Goal: Information Seeking & Learning: Learn about a topic

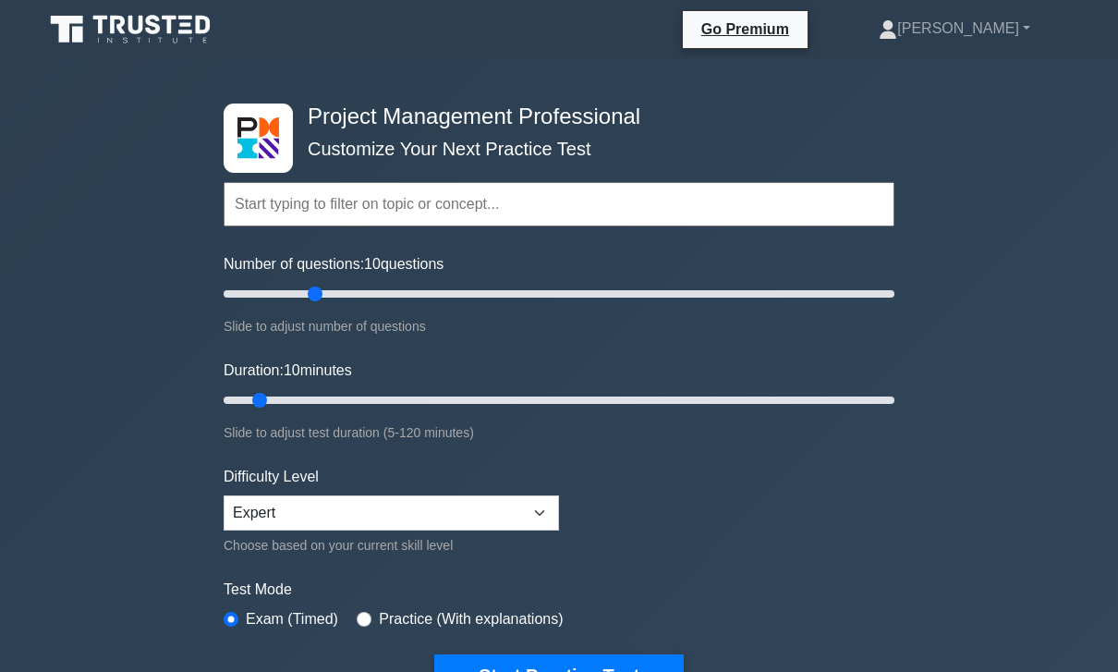
click at [313, 291] on input "Number of questions: 10 questions" at bounding box center [559, 294] width 671 height 22
click at [367, 292] on input "Number of questions: 30 questions" at bounding box center [559, 294] width 671 height 22
click at [330, 291] on input "Number of questions: 45 questions" at bounding box center [559, 294] width 671 height 22
click at [294, 286] on input "Number of questions: 35 questions" at bounding box center [559, 294] width 671 height 22
type input "30"
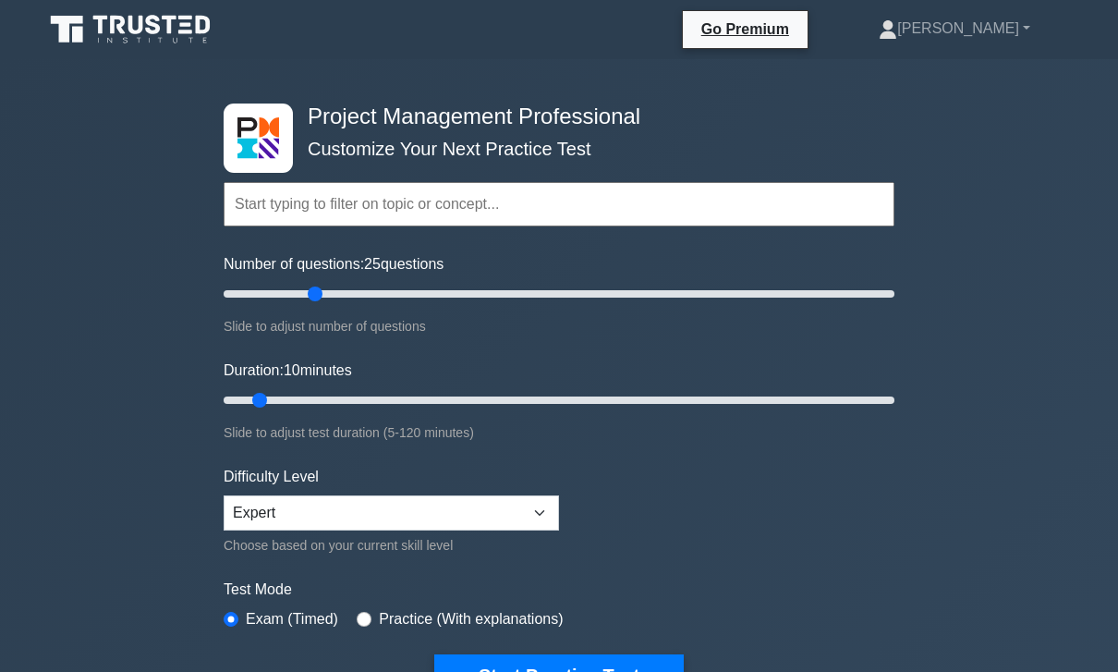
click at [323, 291] on input "Number of questions: 25 questions" at bounding box center [559, 294] width 671 height 22
click at [398, 395] on input "Duration: 10 minutes" at bounding box center [559, 400] width 671 height 22
click at [398, 394] on input "Duration: 35 minutes" at bounding box center [559, 400] width 671 height 22
click at [391, 395] on input "Duration: 35 minutes" at bounding box center [559, 400] width 671 height 22
click at [431, 397] on input "Duration: 35 minutes" at bounding box center [559, 400] width 671 height 22
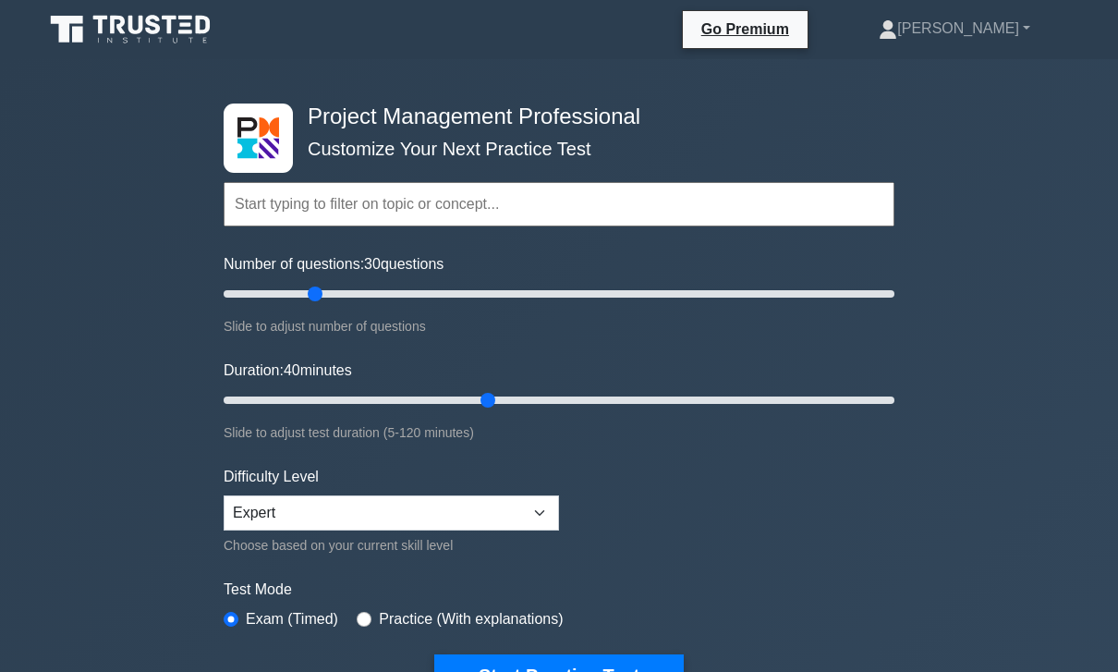
click at [478, 405] on input "Duration: 40 minutes" at bounding box center [559, 400] width 671 height 22
click at [474, 397] on input "Duration: 50 minutes" at bounding box center [559, 400] width 671 height 22
type input "45"
click at [460, 406] on input "Duration: 50 minutes" at bounding box center [559, 400] width 671 height 22
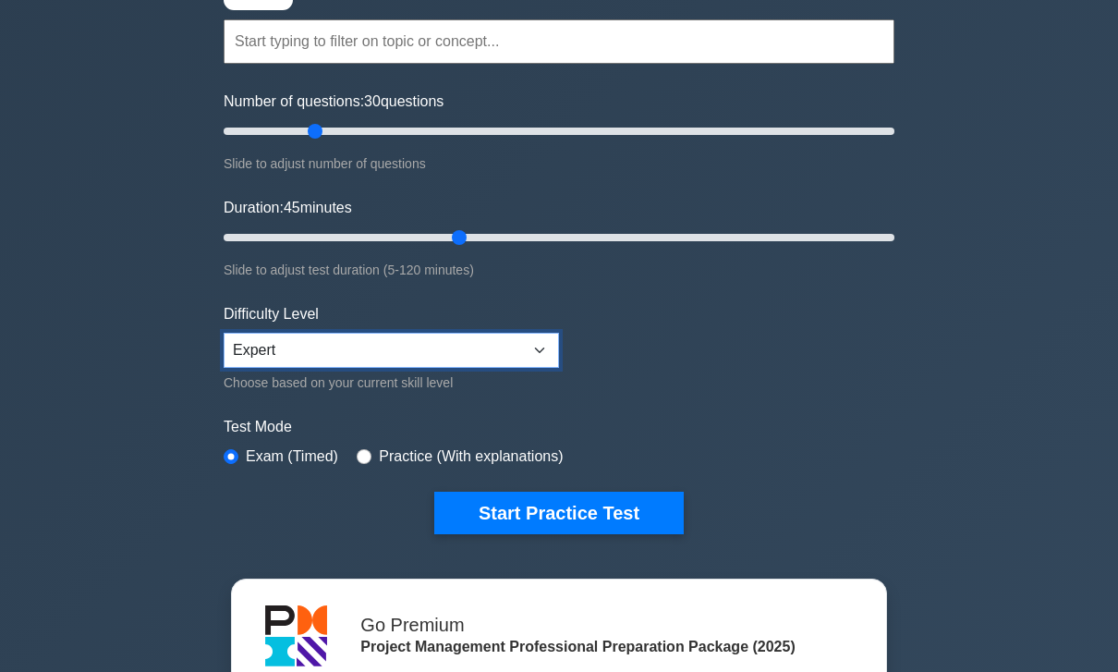
click at [526, 349] on select "Beginner Intermediate Expert" at bounding box center [391, 351] width 335 height 35
click at [572, 524] on button "Start Practice Test" at bounding box center [558, 513] width 249 height 42
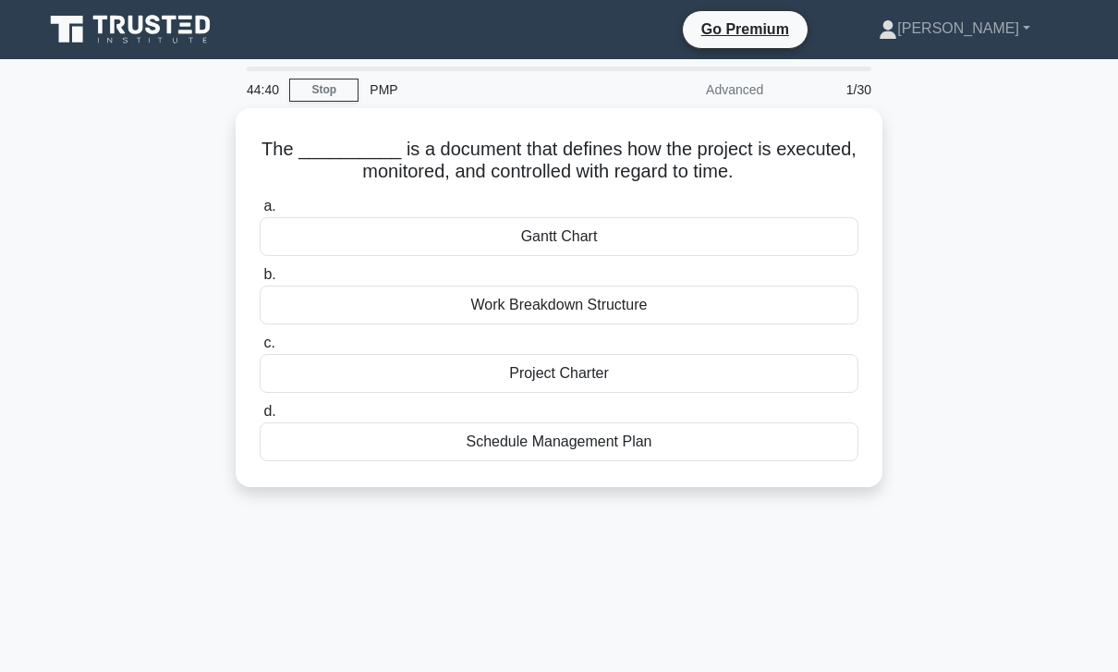
click at [634, 225] on div "Gantt Chart" at bounding box center [559, 236] width 599 height 39
click at [260, 212] on input "[PERSON_NAME] Chart" at bounding box center [260, 206] width 0 height 12
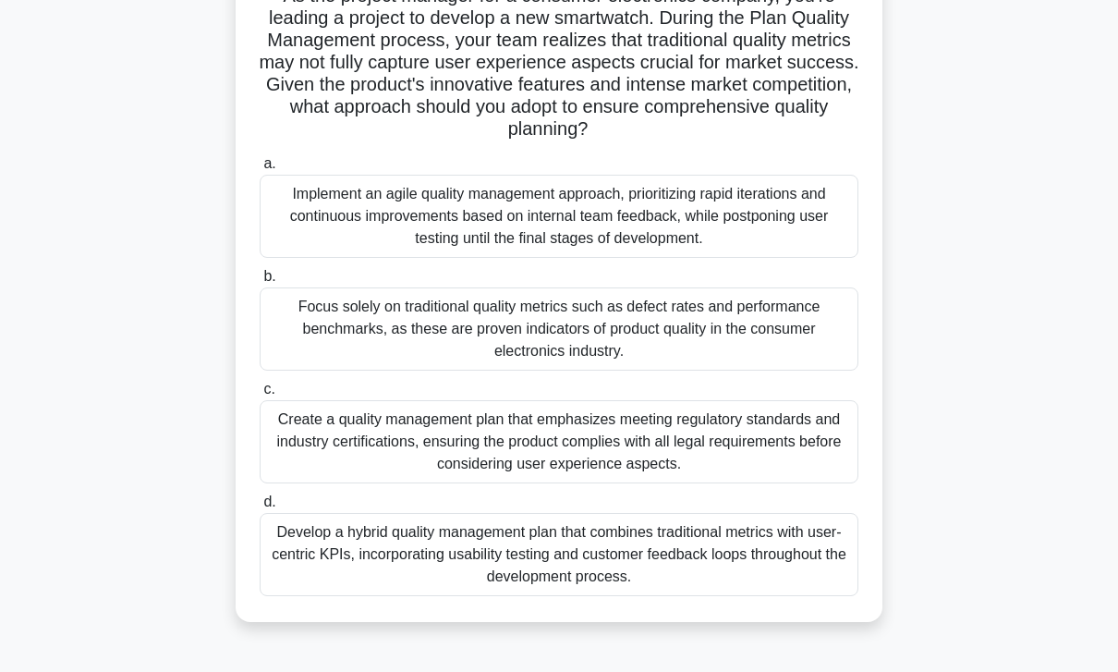
scroll to position [160, 0]
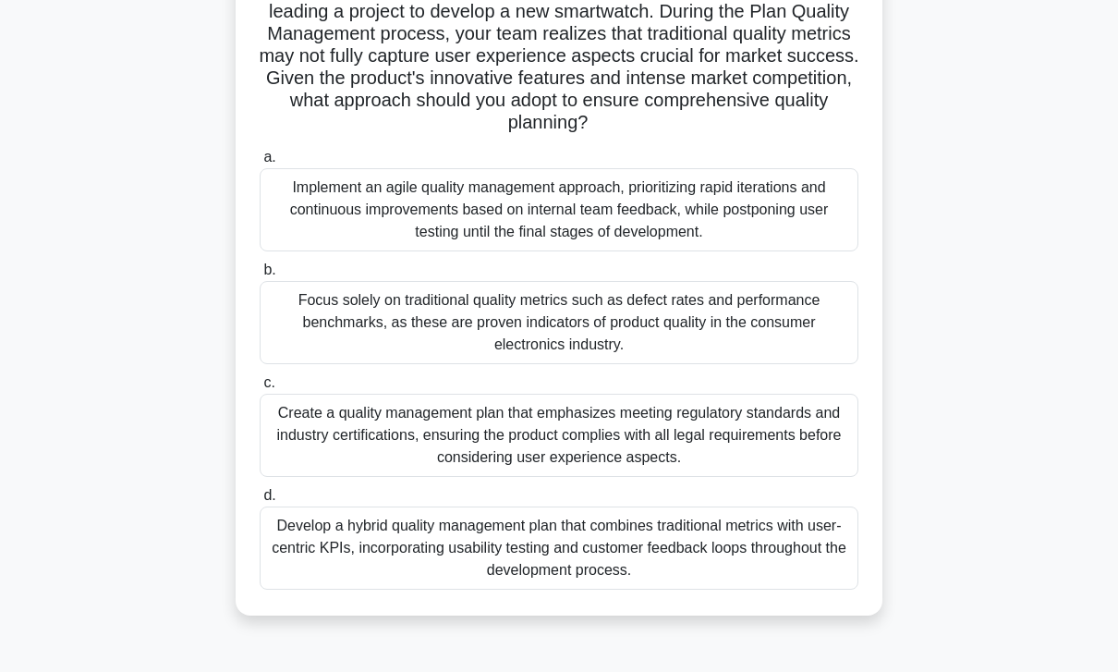
click at [662, 570] on div "Develop a hybrid quality management plan that combines traditional metrics with…" at bounding box center [559, 547] width 599 height 83
click at [260, 502] on input "d. Develop a hybrid quality management plan that combines traditional metrics w…" at bounding box center [260, 496] width 0 height 12
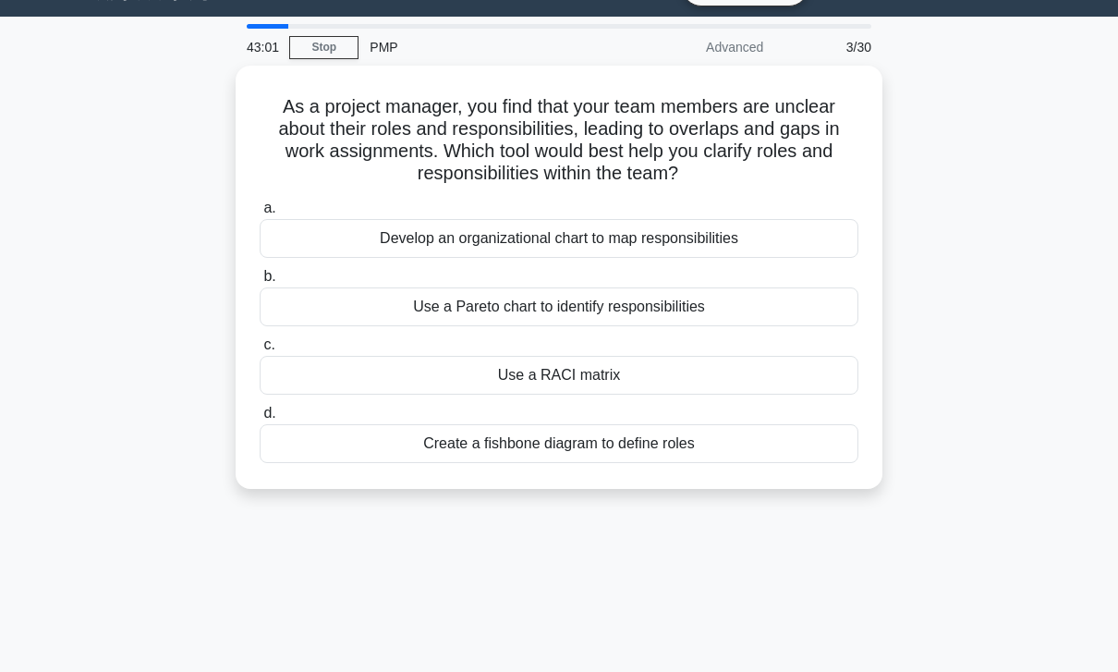
scroll to position [0, 0]
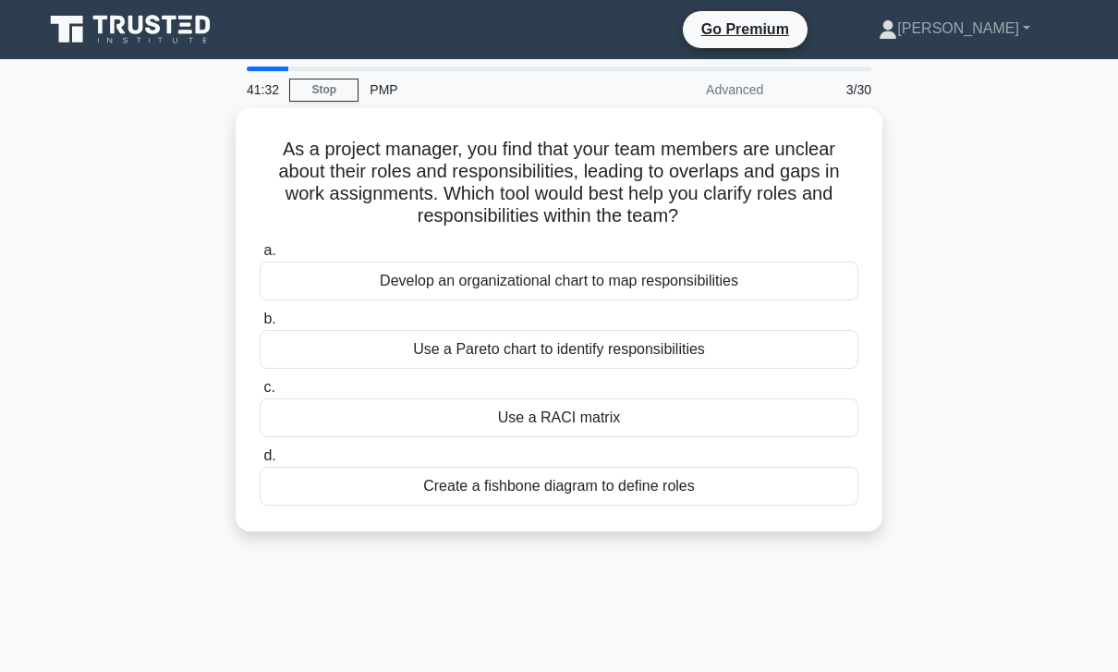
click at [744, 343] on div "Use a Pareto chart to identify responsibilities" at bounding box center [559, 349] width 599 height 39
click at [260, 325] on input "b. Use a Pareto chart to identify responsibilities" at bounding box center [260, 319] width 0 height 12
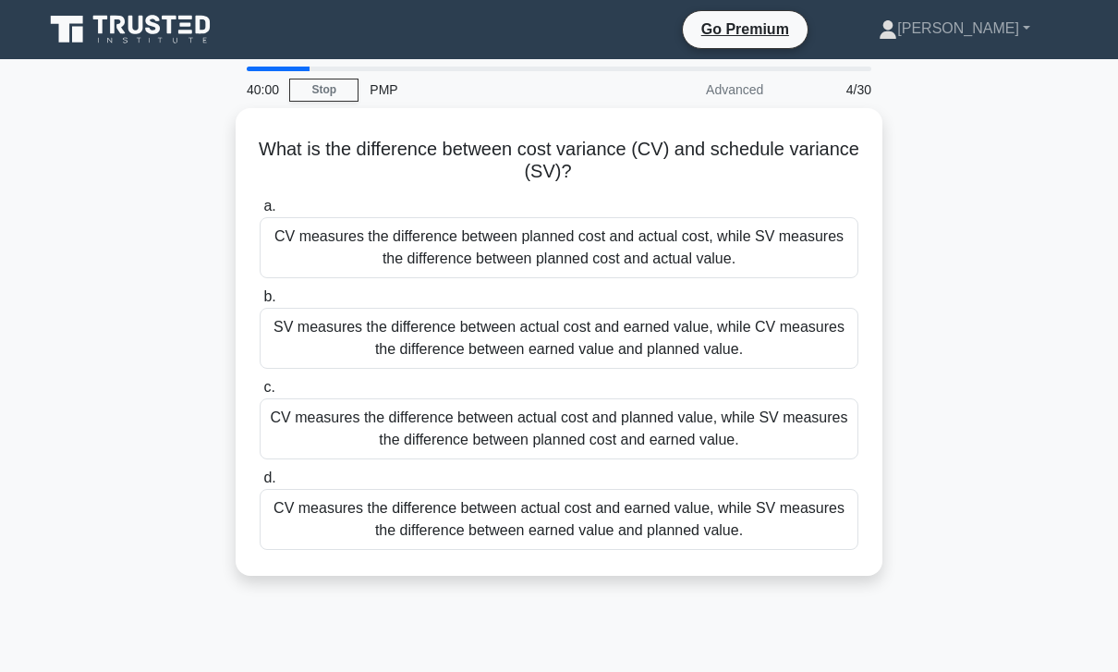
click at [740, 501] on div "CV measures the difference between actual cost and earned value, while SV measu…" at bounding box center [559, 519] width 599 height 61
click at [260, 484] on input "d. CV measures the difference between actual cost and earned value, while SV me…" at bounding box center [260, 478] width 0 height 12
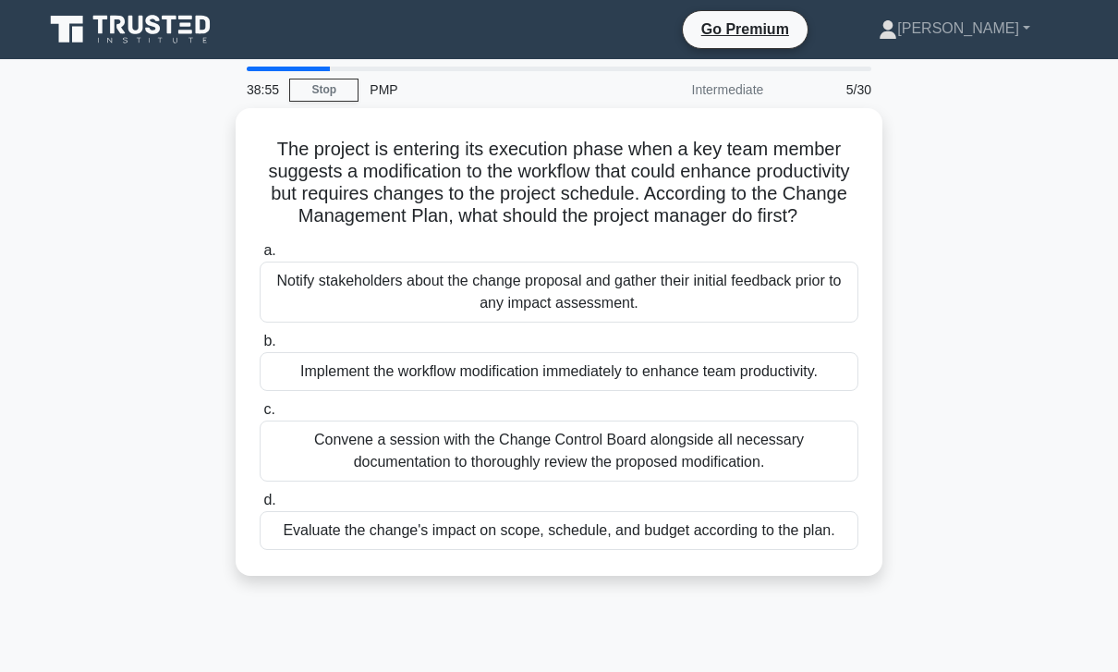
click at [494, 550] on div "Evaluate the change's impact on scope, schedule, and budget according to the pl…" at bounding box center [559, 530] width 599 height 39
click at [260, 506] on input "d. Evaluate the change's impact on scope, schedule, and budget according to the…" at bounding box center [260, 500] width 0 height 12
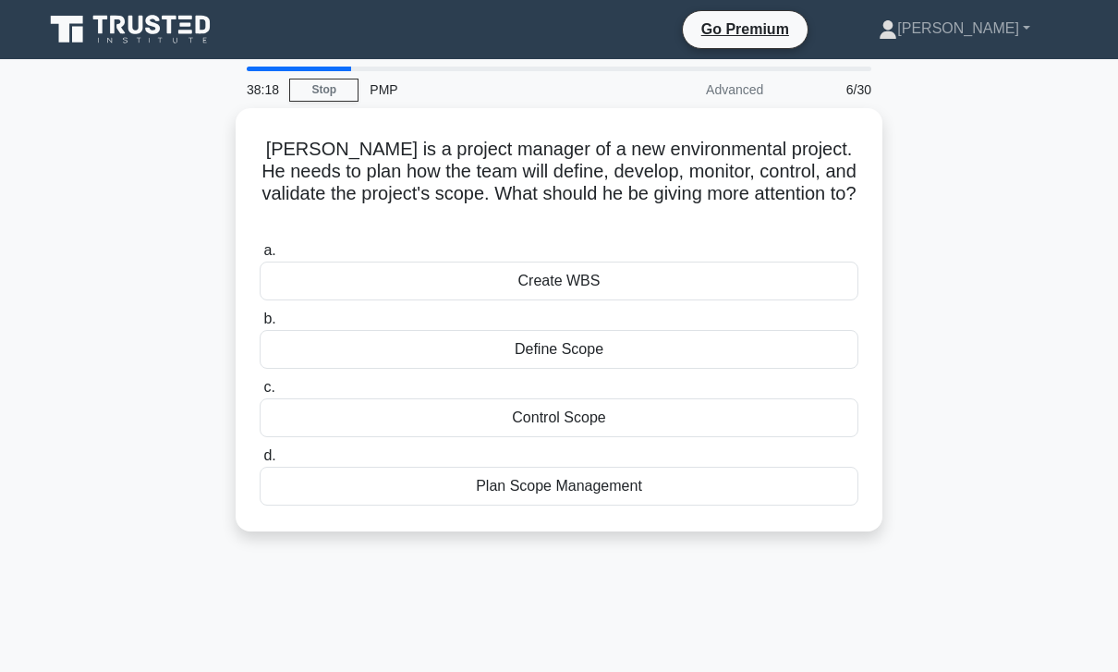
click at [638, 487] on div "Plan Scope Management" at bounding box center [559, 486] width 599 height 39
click at [260, 462] on input "d. Plan Scope Management" at bounding box center [260, 456] width 0 height 12
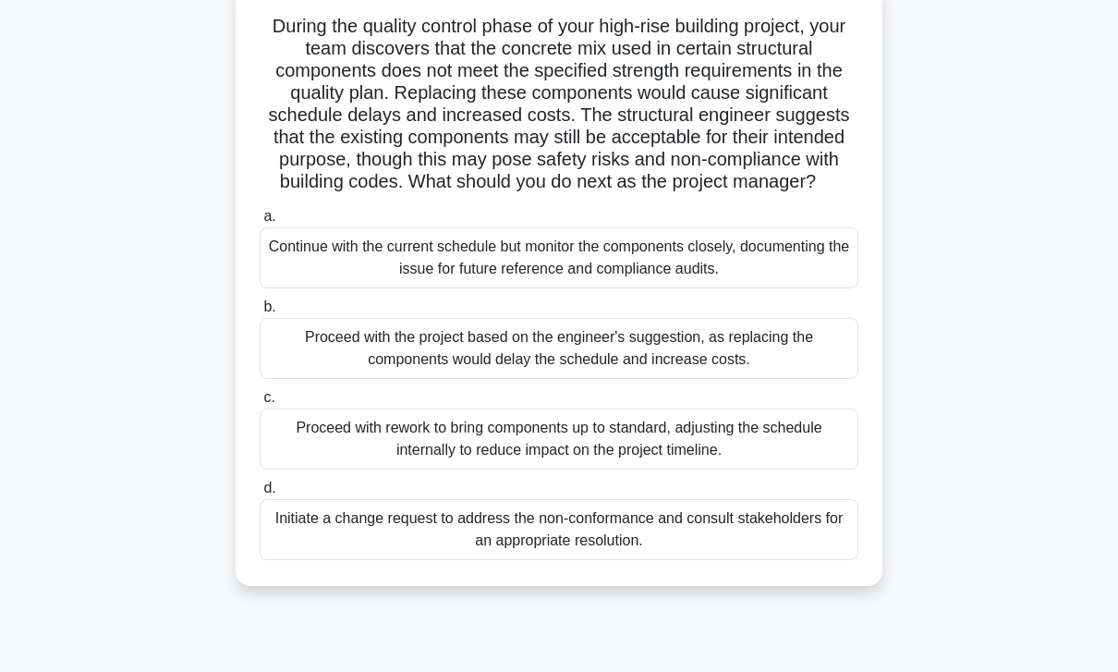
scroll to position [121, 0]
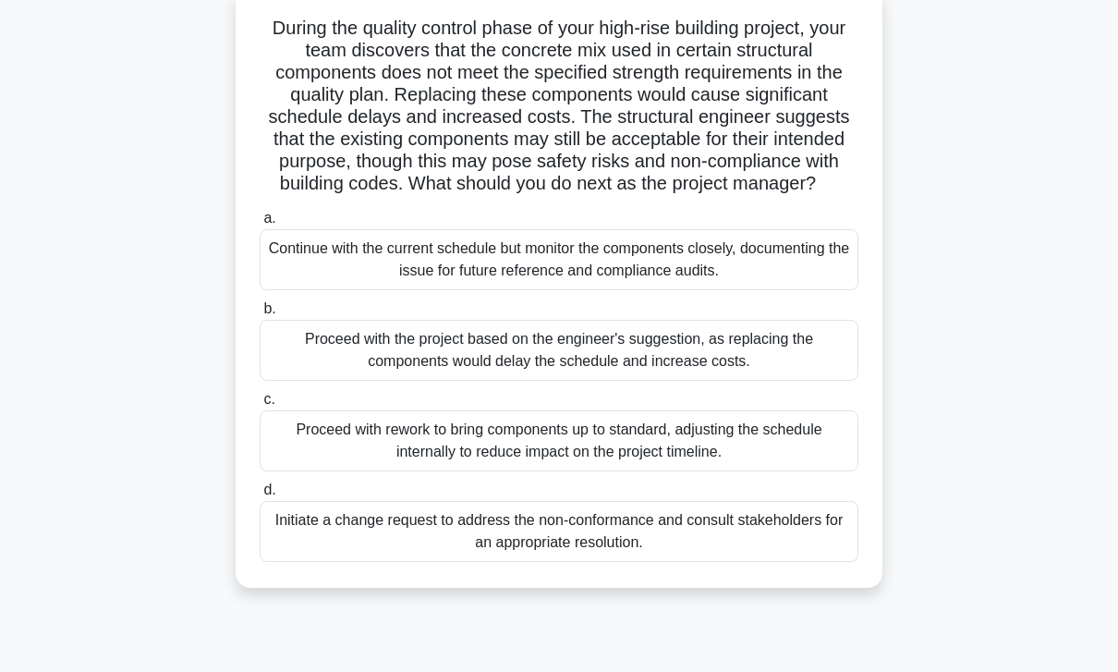
click at [784, 471] on div "Proceed with rework to bring components up to standard, adjusting the schedule …" at bounding box center [559, 440] width 599 height 61
click at [260, 406] on input "c. Proceed with rework to bring components up to standard, adjusting the schedu…" at bounding box center [260, 400] width 0 height 12
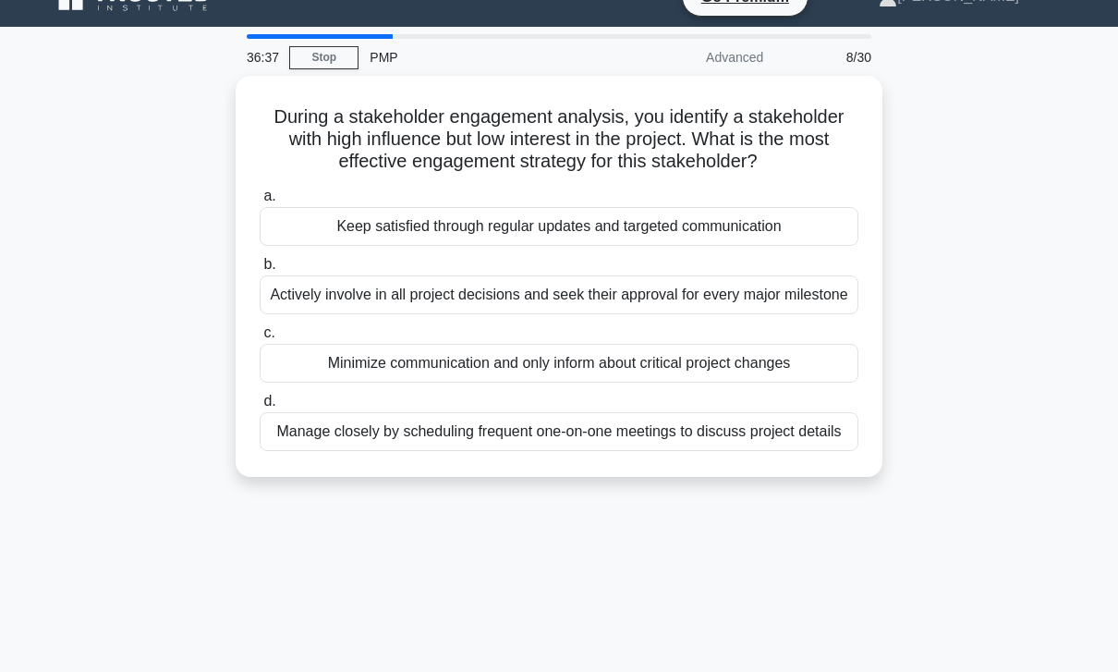
scroll to position [0, 0]
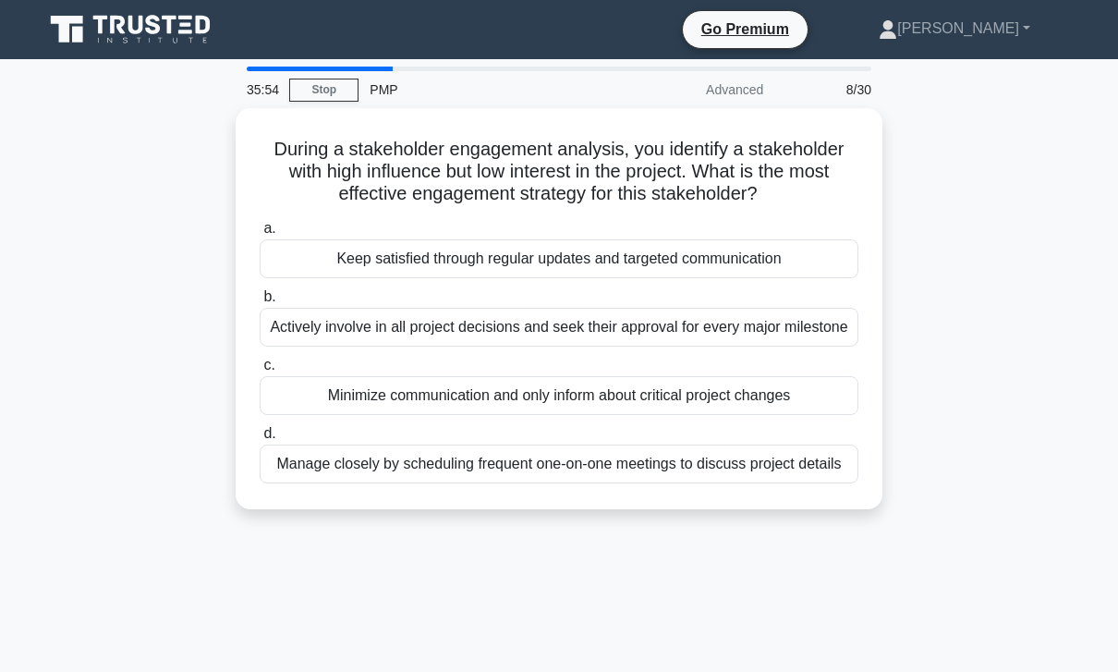
click at [611, 278] on div "Keep satisfied through regular updates and targeted communication" at bounding box center [559, 258] width 599 height 39
click at [260, 235] on input "a. Keep satisfied through regular updates and targeted communication" at bounding box center [260, 229] width 0 height 12
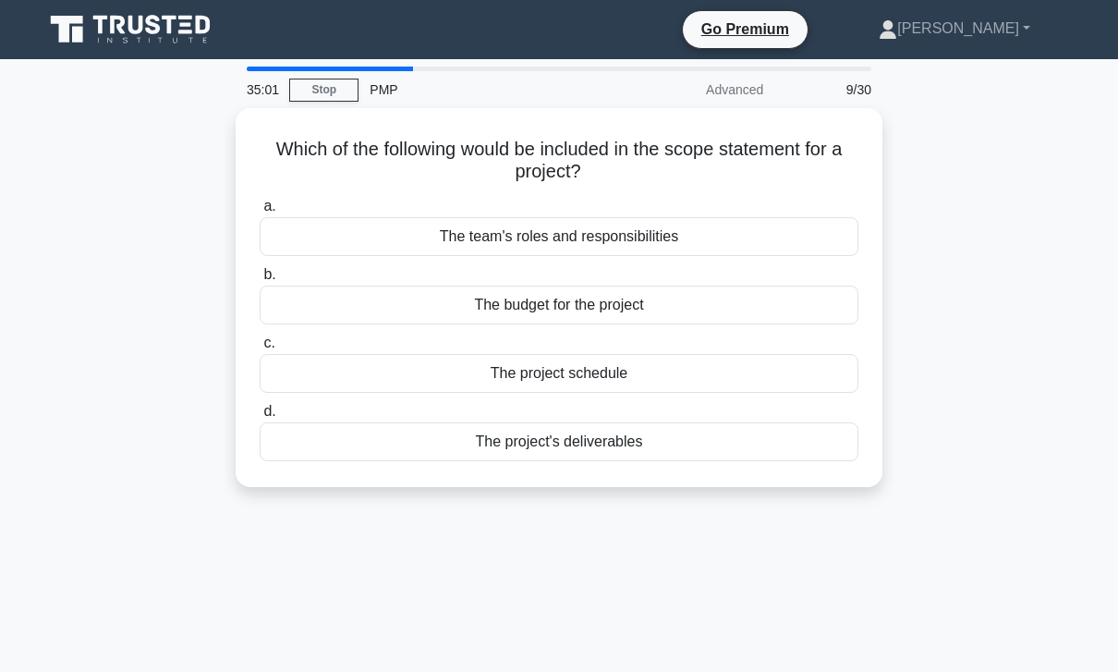
click at [667, 446] on div "The project's deliverables" at bounding box center [559, 441] width 599 height 39
click at [260, 418] on input "d. The project's deliverables" at bounding box center [260, 412] width 0 height 12
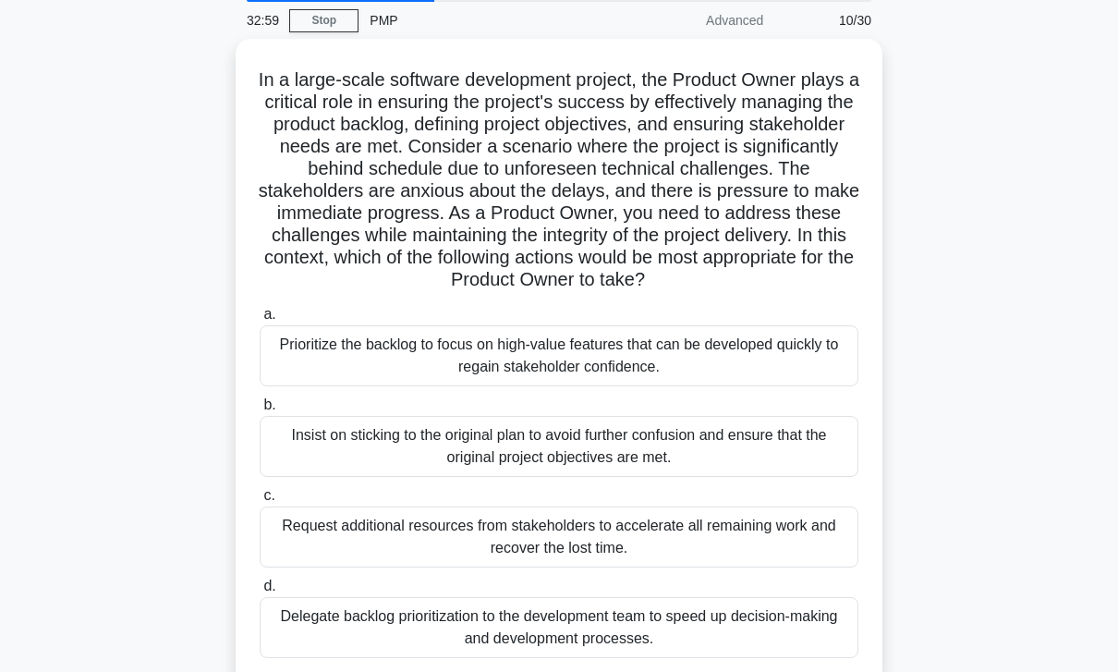
scroll to position [74, 0]
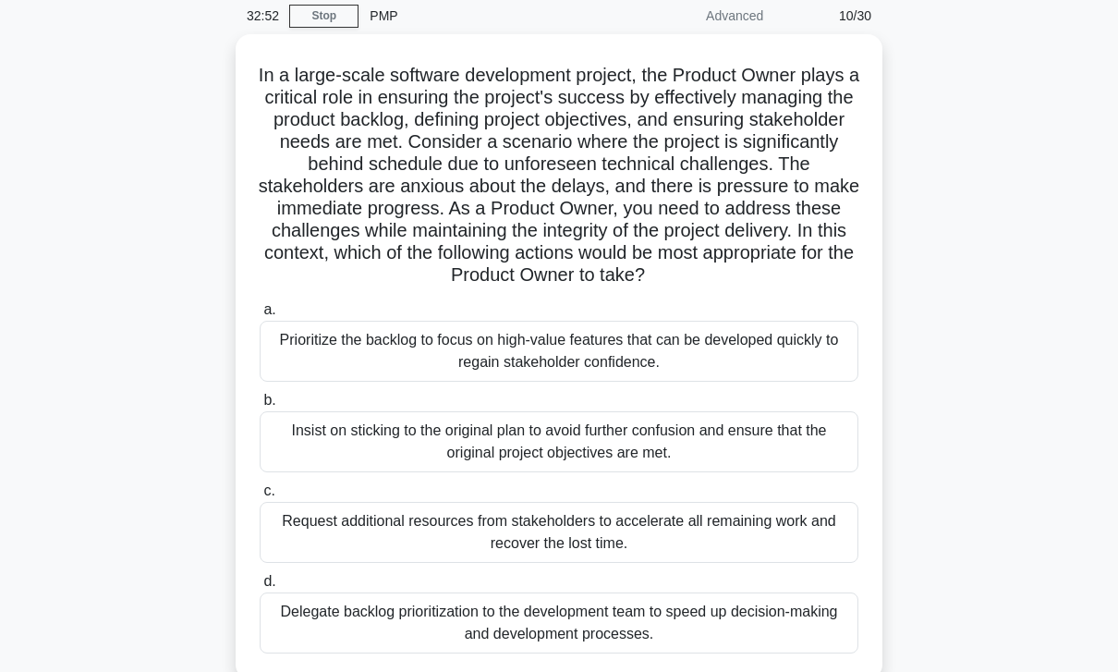
click at [708, 363] on div "Prioritize the backlog to focus on high-value features that can be developed qu…" at bounding box center [559, 351] width 599 height 61
click at [260, 316] on input "a. Prioritize the backlog to focus on high-value features that can be developed…" at bounding box center [260, 310] width 0 height 12
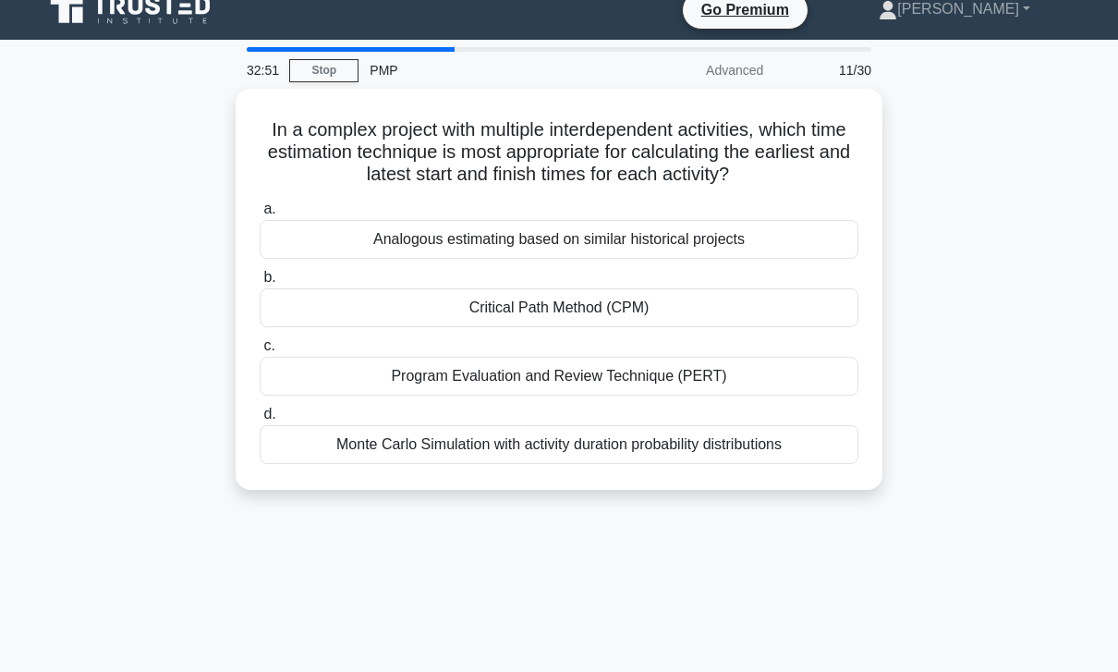
scroll to position [0, 0]
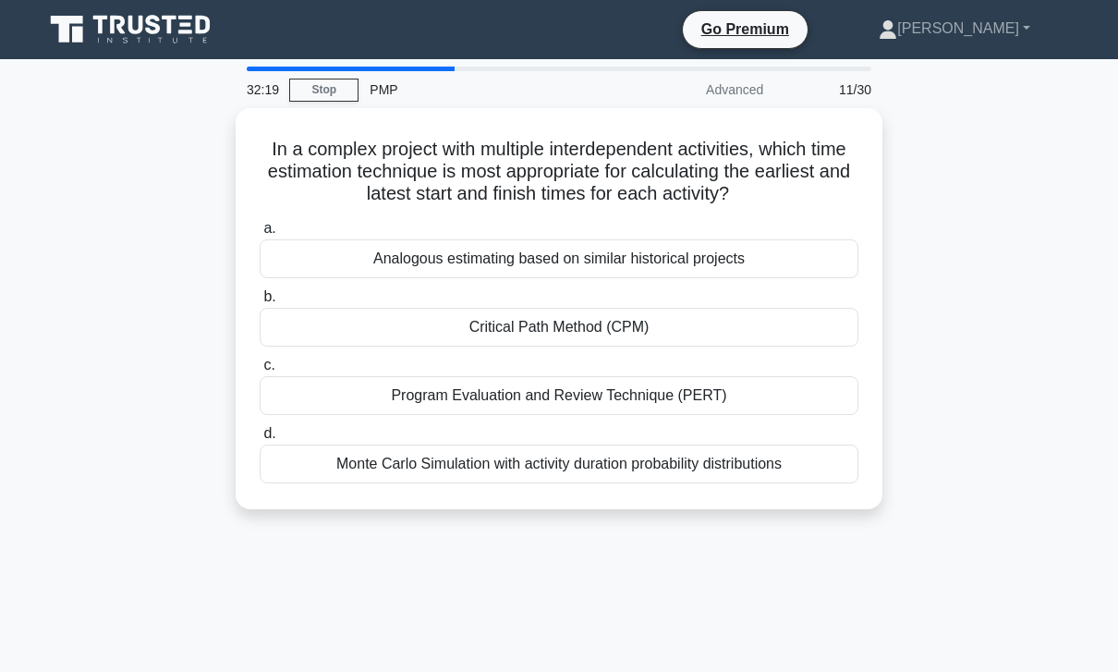
click at [612, 346] on div "Critical Path Method (CPM)" at bounding box center [559, 327] width 599 height 39
click at [260, 303] on input "b. Critical Path Method (CPM)" at bounding box center [260, 297] width 0 height 12
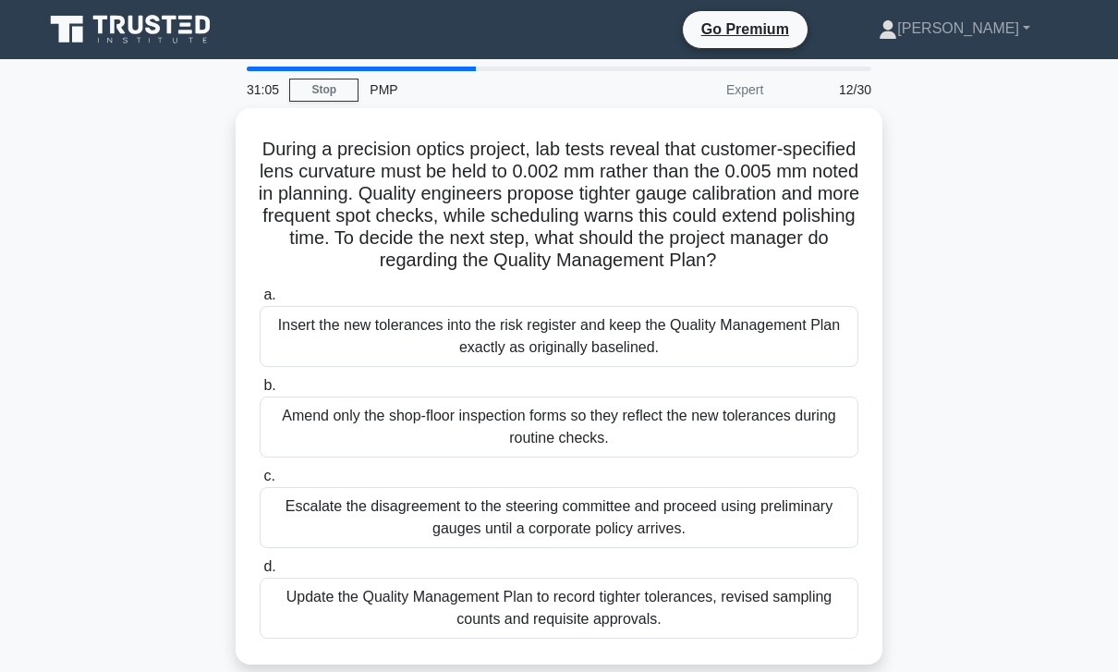
click at [730, 610] on div "Update the Quality Management Plan to record tighter tolerances, revised sampli…" at bounding box center [559, 607] width 599 height 61
click at [260, 573] on input "d. Update the Quality Management Plan to record tighter tolerances, revised sam…" at bounding box center [260, 567] width 0 height 12
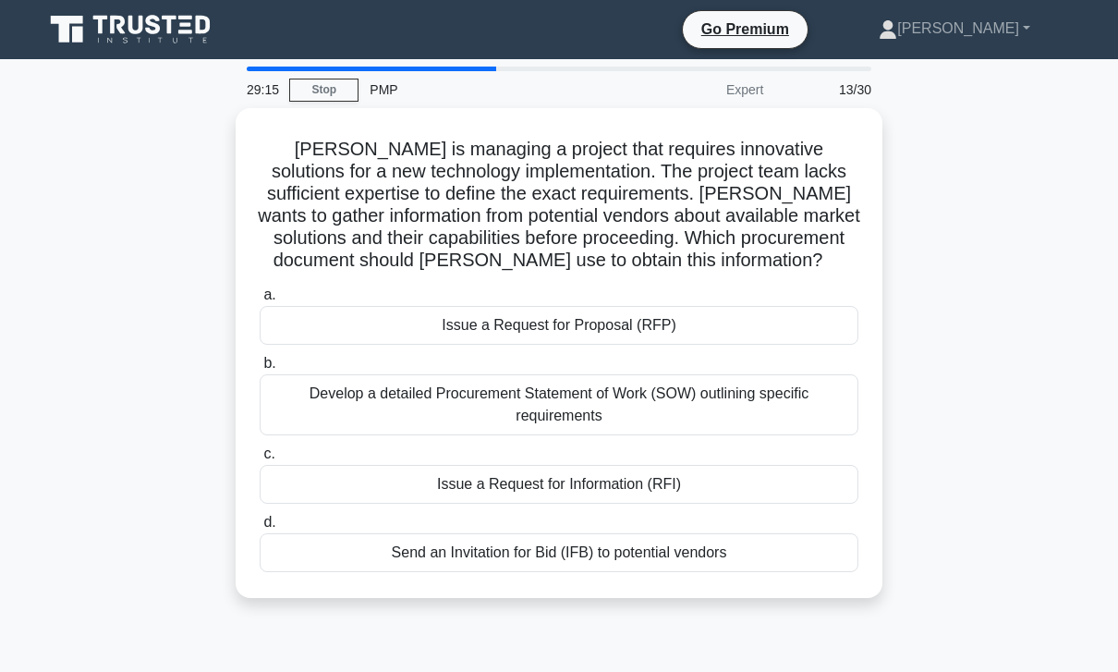
click at [736, 501] on div "Issue a Request for Information (RFI)" at bounding box center [559, 484] width 599 height 39
click at [260, 460] on input "c. Issue a Request for Information (RFI)" at bounding box center [260, 454] width 0 height 12
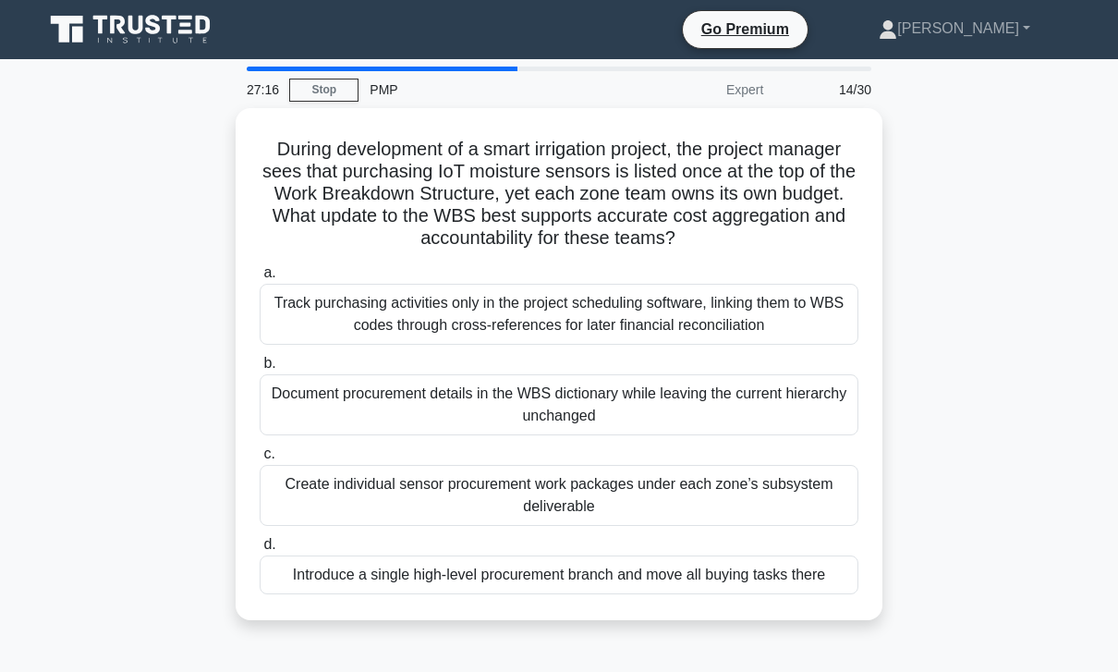
click at [546, 521] on div "Create individual sensor procurement work packages under each zone’s subsystem …" at bounding box center [559, 495] width 599 height 61
click at [260, 460] on input "c. Create individual sensor procurement work packages under each zone’s subsyst…" at bounding box center [260, 454] width 0 height 12
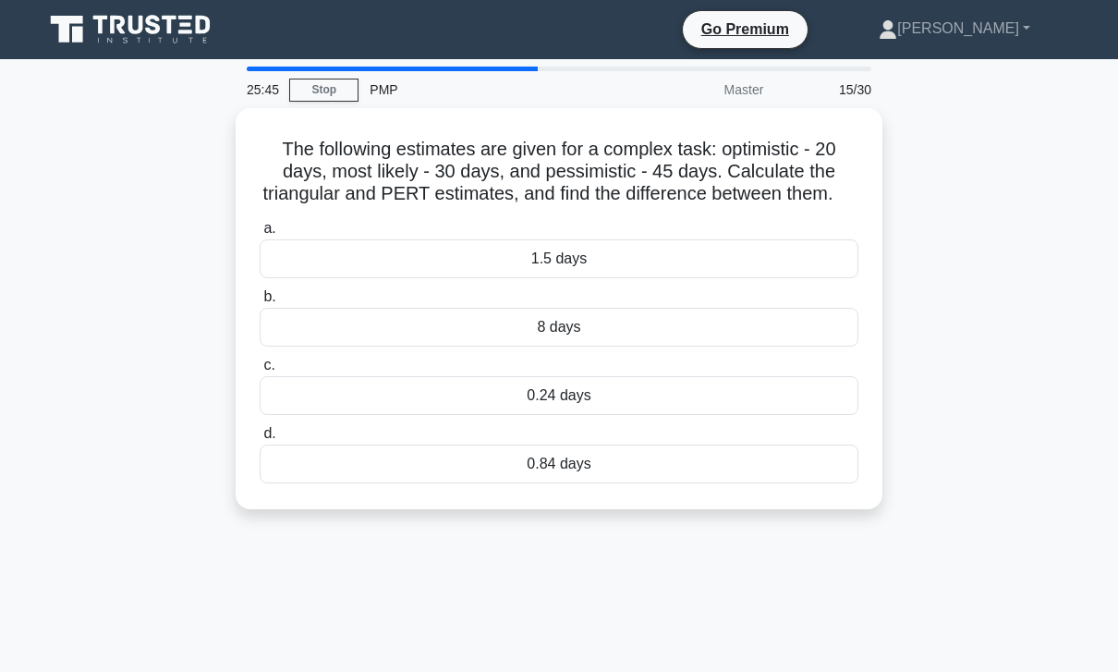
click at [617, 483] on div "0.84 days" at bounding box center [559, 463] width 599 height 39
click at [260, 440] on input "d. 0.84 days" at bounding box center [260, 434] width 0 height 12
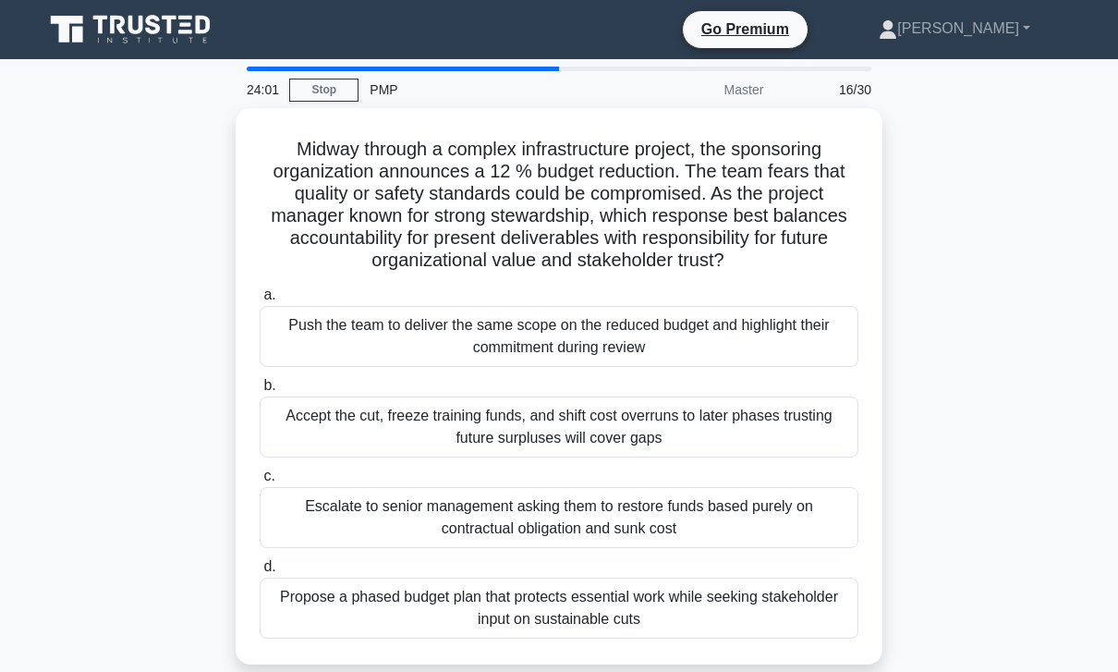
click at [696, 638] on div "Propose a phased budget plan that protects essential work while seeking stakeho…" at bounding box center [559, 607] width 599 height 61
click at [260, 573] on input "d. Propose a phased budget plan that protects essential work while seeking stak…" at bounding box center [260, 567] width 0 height 12
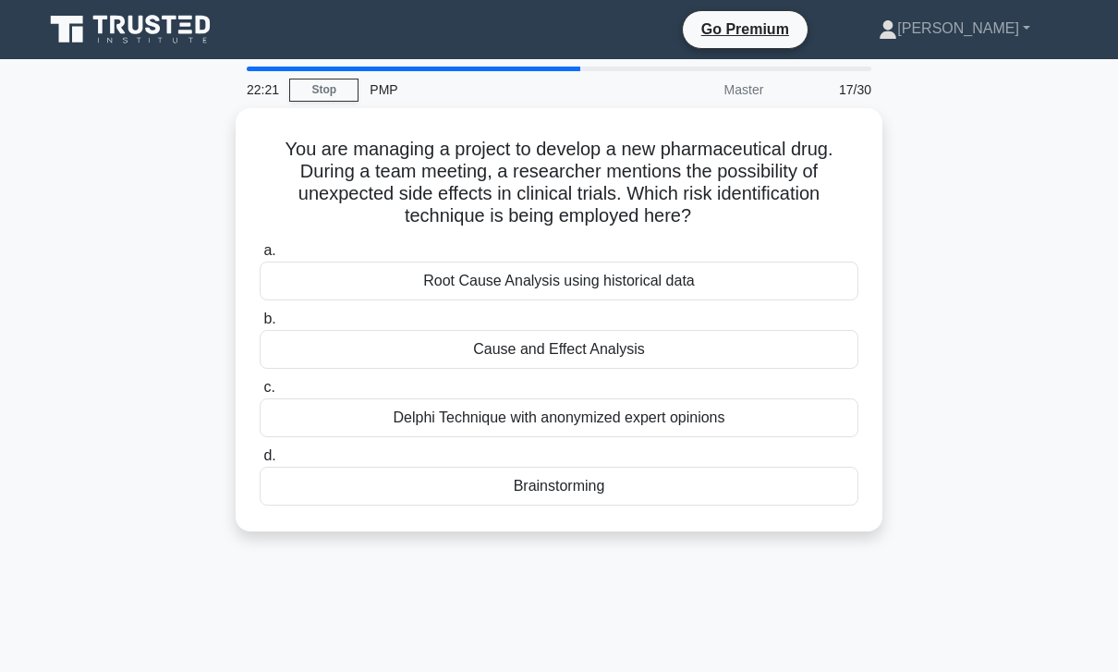
click at [649, 492] on div "Brainstorming" at bounding box center [559, 486] width 599 height 39
click at [260, 462] on input "d. Brainstorming" at bounding box center [260, 456] width 0 height 12
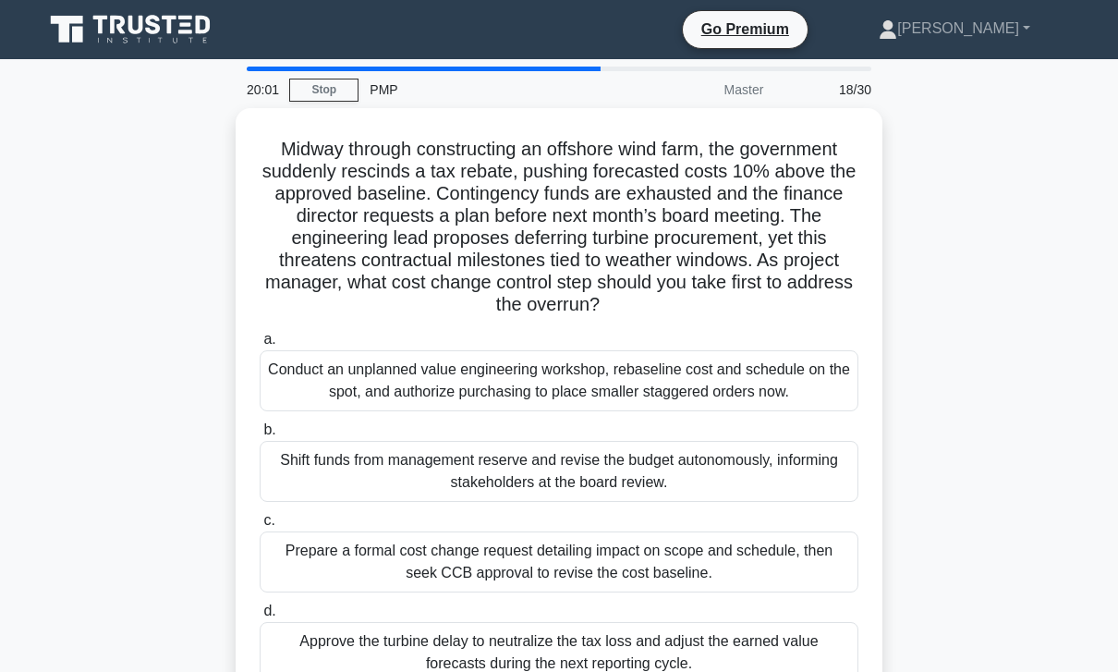
click at [774, 592] on div "Prepare a formal cost change request detailing impact on scope and schedule, th…" at bounding box center [559, 561] width 599 height 61
click at [260, 527] on input "c. Prepare a formal cost change request detailing impact on scope and schedule,…" at bounding box center [260, 521] width 0 height 12
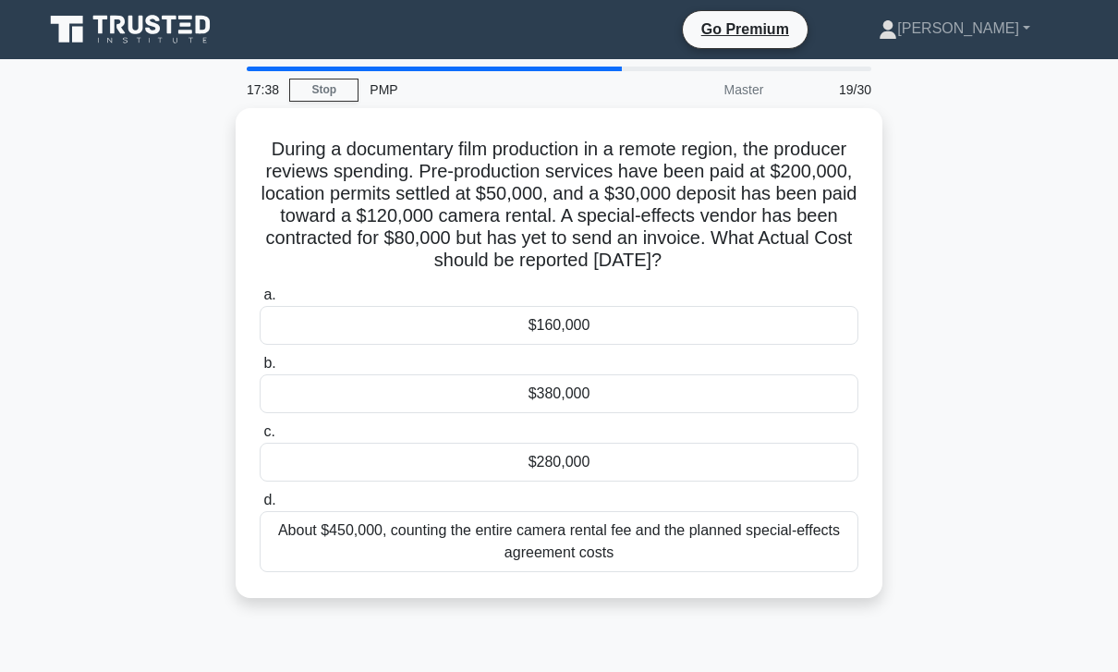
click at [568, 572] on div "About $450,000, counting the entire camera rental fee and the planned special-e…" at bounding box center [559, 541] width 599 height 61
click at [260, 506] on input "d. About $450,000, counting the entire camera rental fee and the planned specia…" at bounding box center [260, 500] width 0 height 12
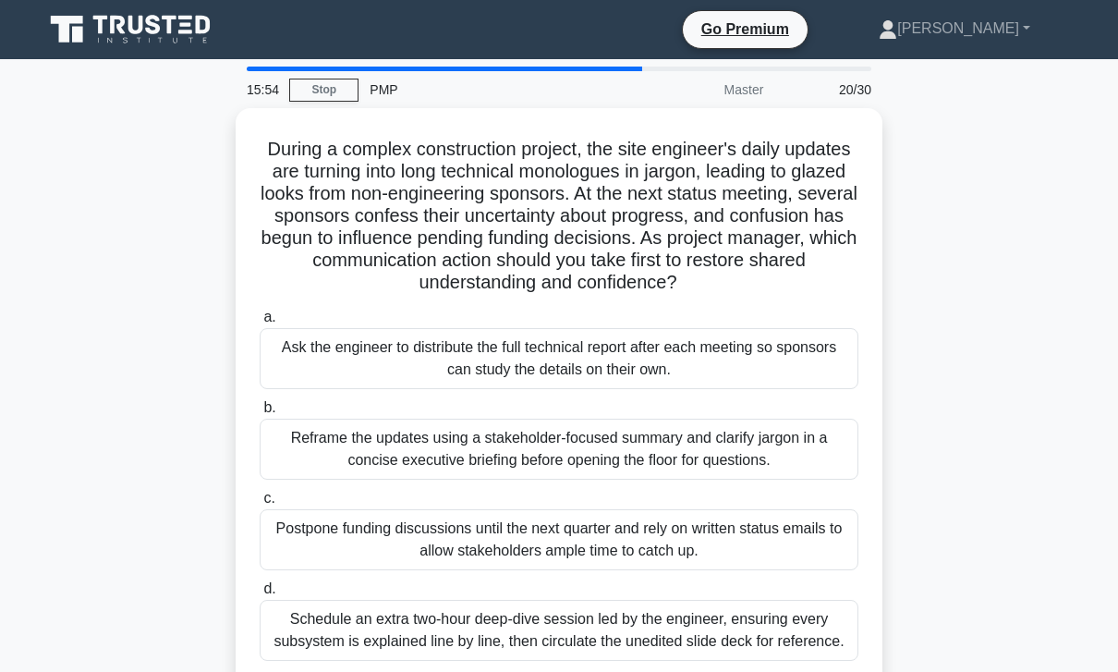
click at [742, 444] on div "Reframe the updates using a stakeholder-focused summary and clarify jargon in a…" at bounding box center [559, 449] width 599 height 61
click at [260, 414] on input "b. Reframe the updates using a stakeholder-focused summary and clarify jargon i…" at bounding box center [260, 408] width 0 height 12
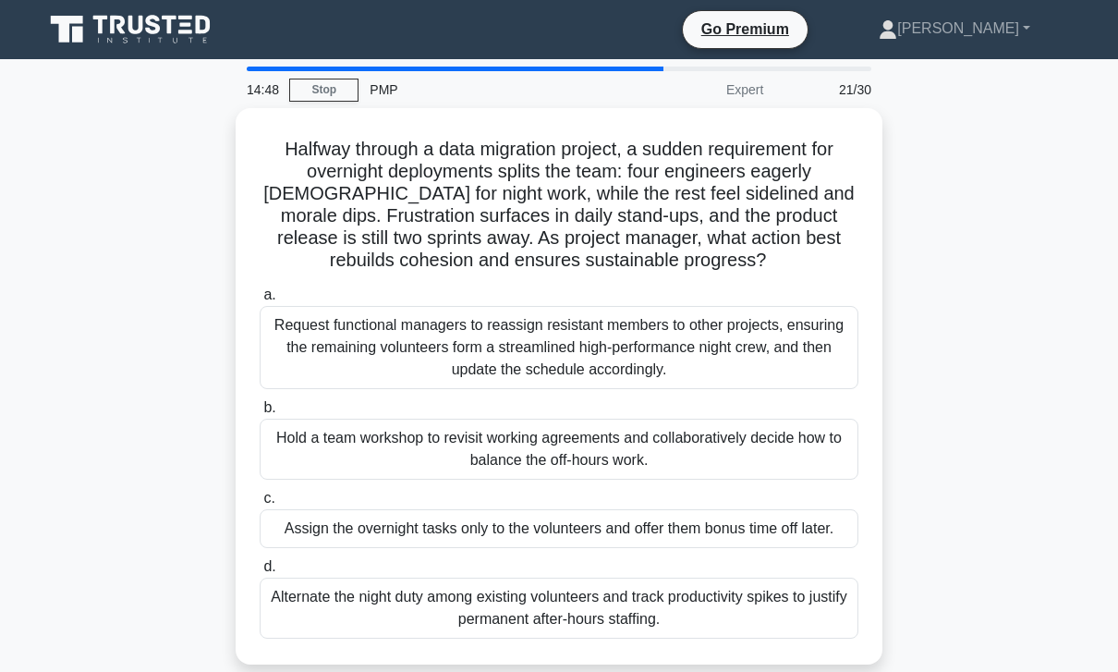
click at [637, 463] on div "Hold a team workshop to revisit working agreements and collaboratively decide h…" at bounding box center [559, 449] width 599 height 61
click at [260, 414] on input "b. Hold a team workshop to revisit working agreements and collaboratively decid…" at bounding box center [260, 408] width 0 height 12
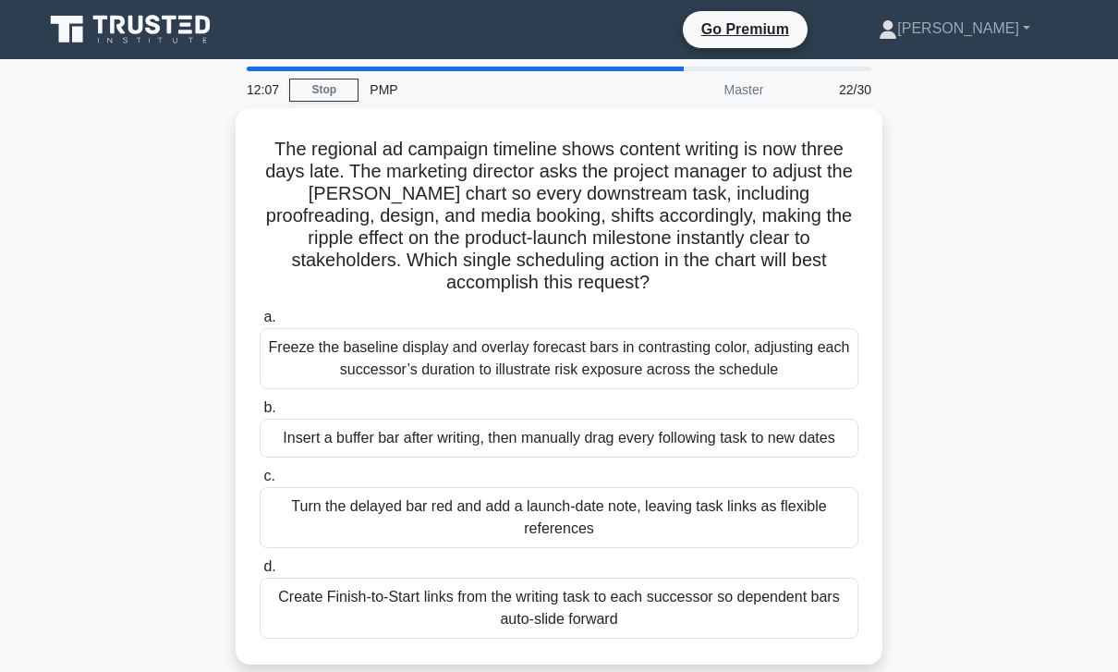
click at [735, 638] on div "Create Finish-to-Start links from the writing task to each successor so depende…" at bounding box center [559, 607] width 599 height 61
click at [260, 573] on input "d. Create Finish-to-Start links from the writing task to each successor so depe…" at bounding box center [260, 567] width 0 height 12
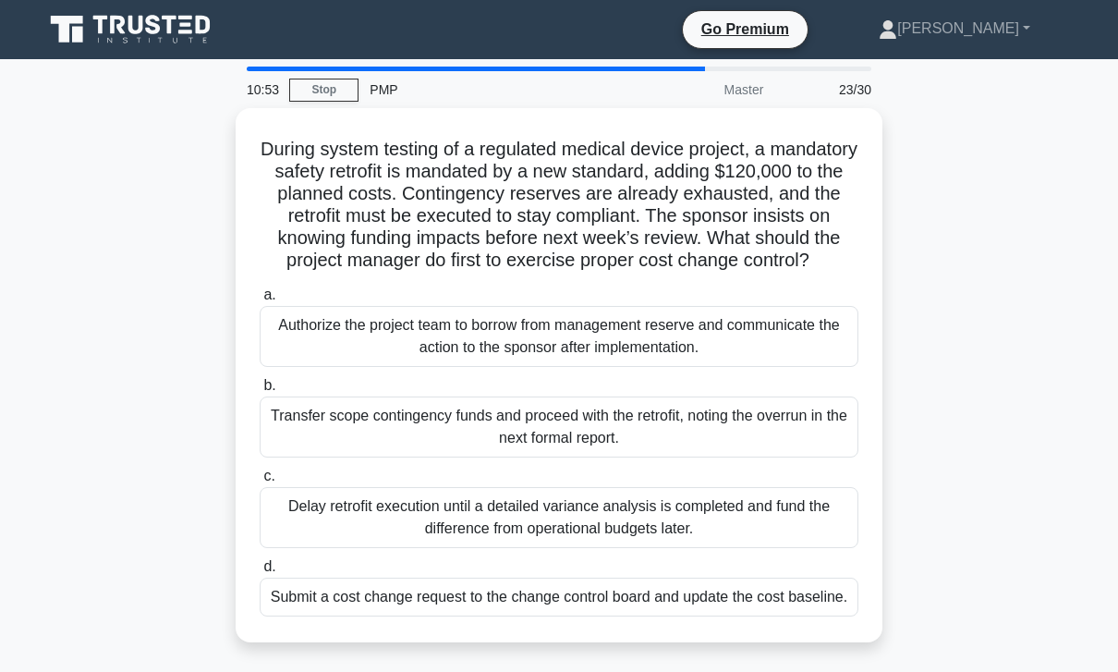
click at [810, 616] on div "Submit a cost change request to the change control board and update the cost ba…" at bounding box center [559, 596] width 599 height 39
click at [260, 573] on input "d. Submit a cost change request to the change control board and update the cost…" at bounding box center [260, 567] width 0 height 12
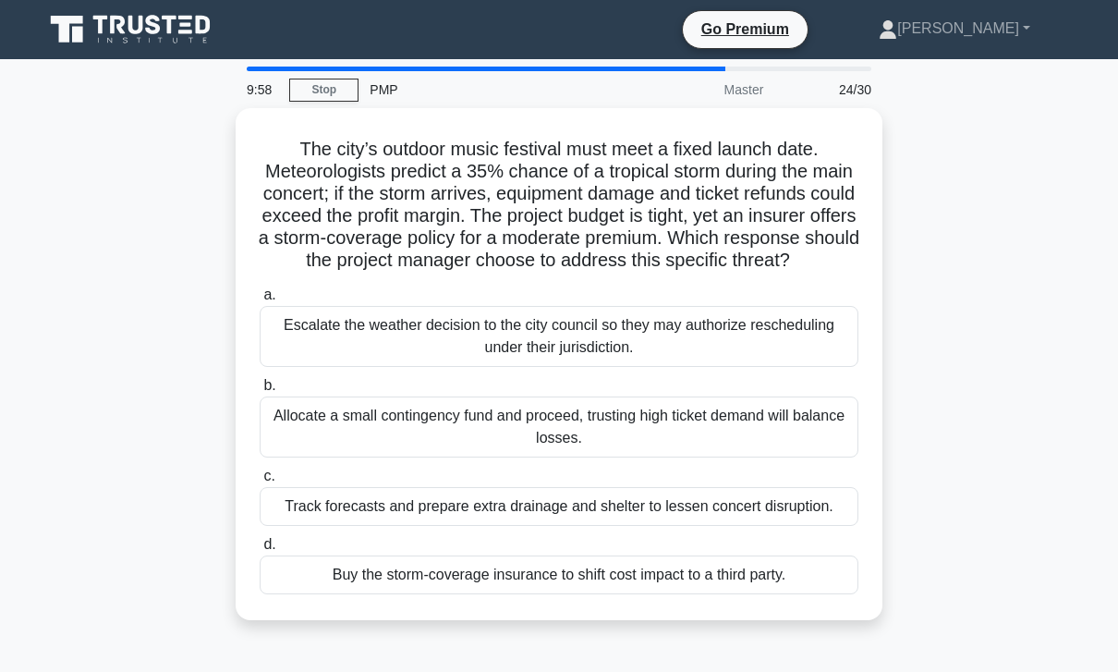
click at [795, 594] on div "Buy the storm-coverage insurance to shift cost impact to a third party." at bounding box center [559, 574] width 599 height 39
click at [260, 551] on input "d. Buy the storm-coverage insurance to shift cost impact to a third party." at bounding box center [260, 545] width 0 height 12
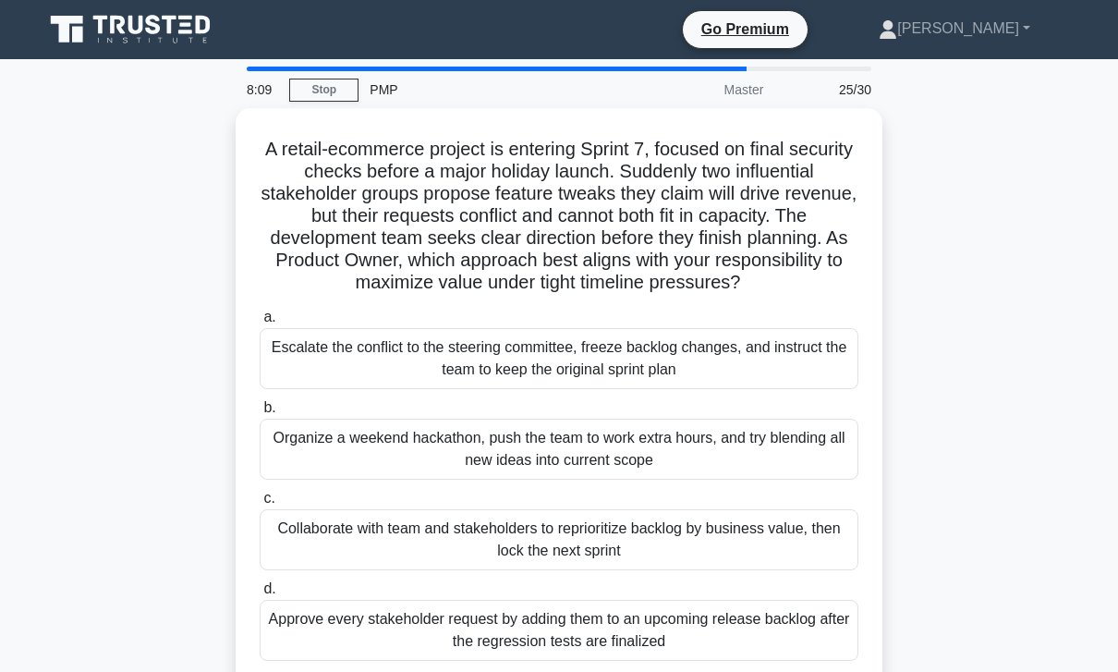
click at [707, 531] on div "Collaborate with team and stakeholders to reprioritize backlog by business valu…" at bounding box center [559, 539] width 599 height 61
click at [260, 504] on input "c. Collaborate with team and stakeholders to reprioritize backlog by business v…" at bounding box center [260, 498] width 0 height 12
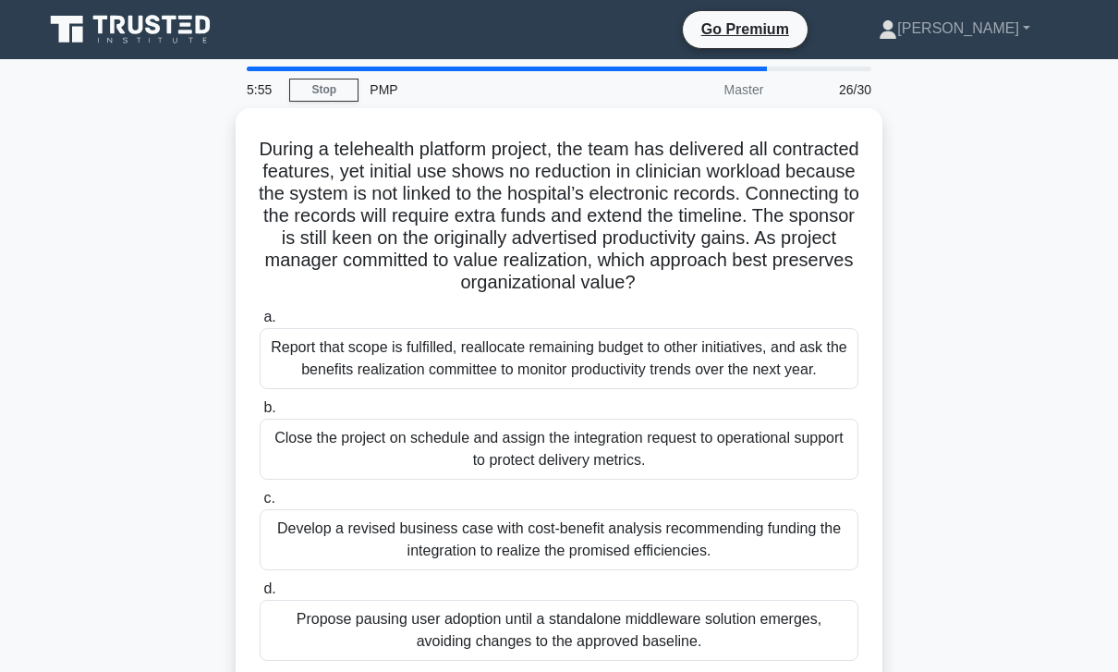
click at [765, 570] on div "Develop a revised business case with cost-benefit analysis recommending funding…" at bounding box center [559, 539] width 599 height 61
click at [260, 504] on input "c. Develop a revised business case with cost-benefit analysis recommending fund…" at bounding box center [260, 498] width 0 height 12
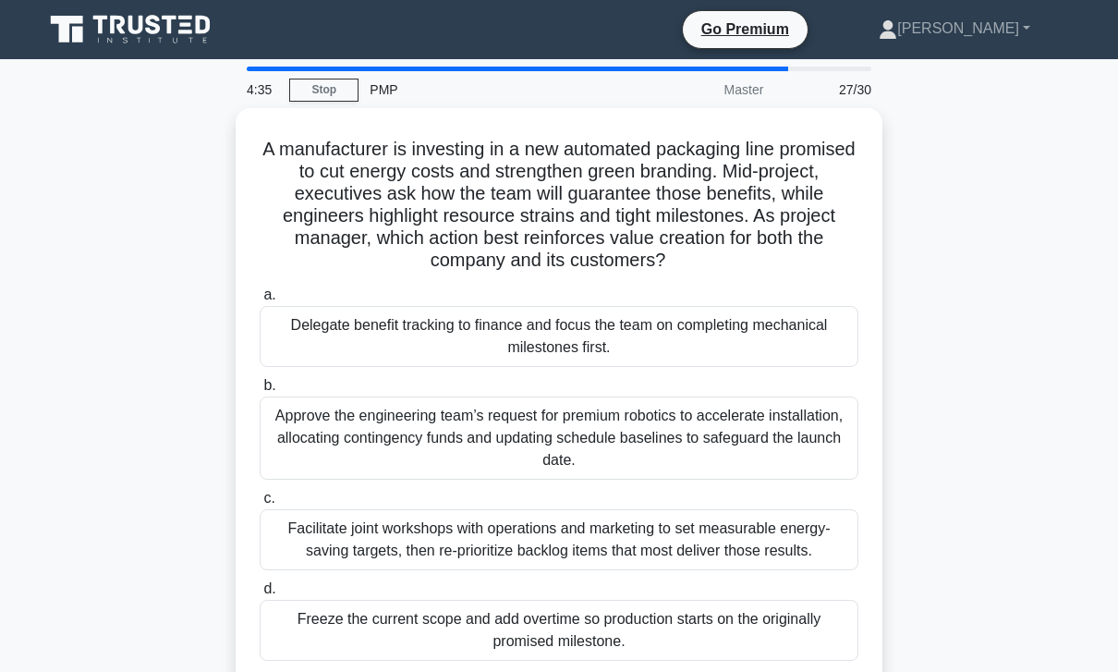
click at [794, 563] on div "Facilitate joint workshops with operations and marketing to set measurable ener…" at bounding box center [559, 539] width 599 height 61
click at [260, 504] on input "c. Facilitate joint workshops with operations and marketing to set measurable e…" at bounding box center [260, 498] width 0 height 12
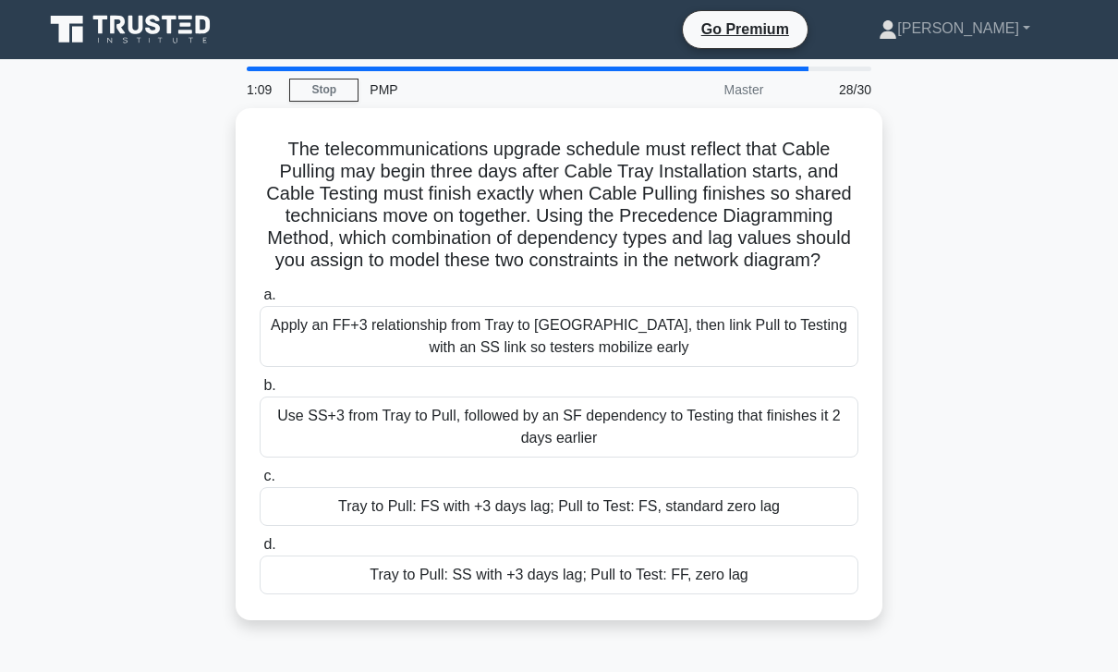
click at [723, 593] on div "Tray to Pull: SS with +3 days lag; Pull to Test: FF, zero lag" at bounding box center [559, 574] width 599 height 39
click at [260, 551] on input "d. Tray to Pull: SS with +3 days lag; Pull to Test: FF, zero lag" at bounding box center [260, 545] width 0 height 12
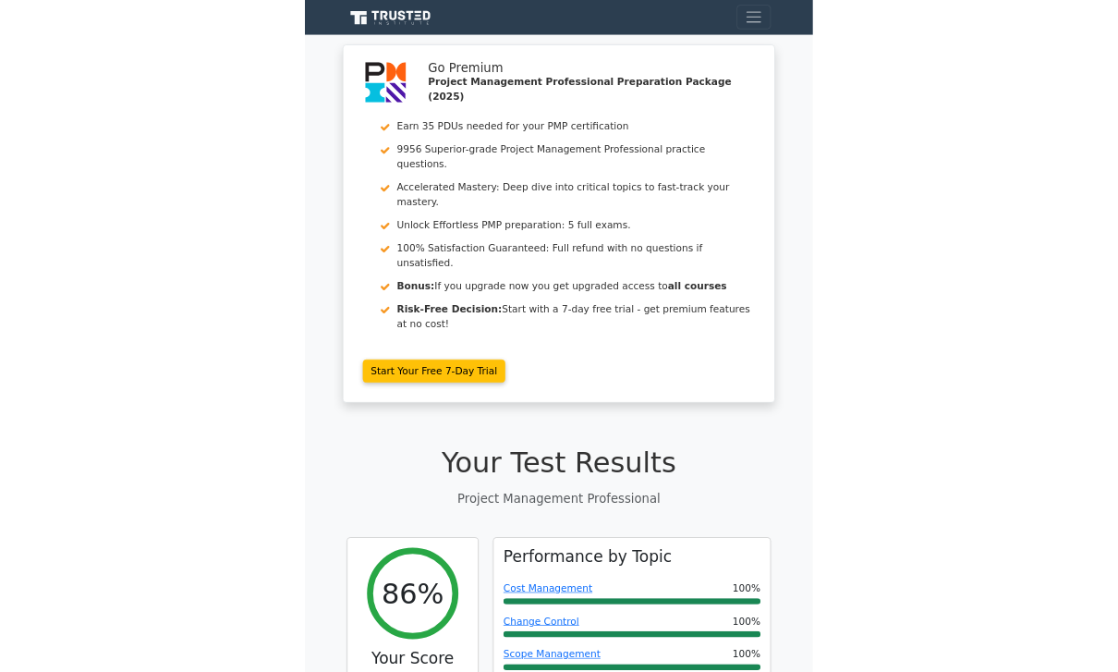
scroll to position [151, 0]
